Goal: Communication & Community: Ask a question

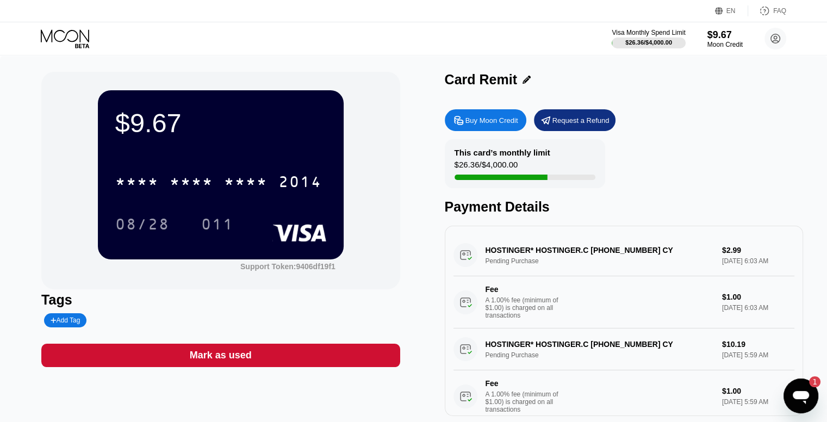
click at [805, 400] on icon "Open messaging window, 1 unread message" at bounding box center [801, 396] width 20 height 20
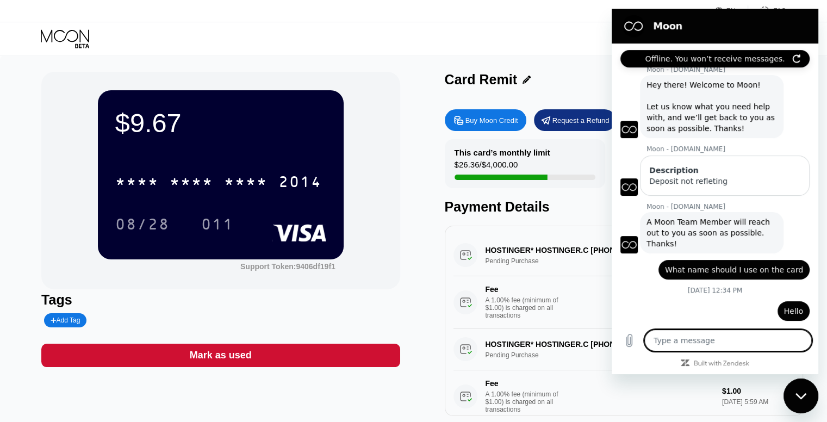
scroll to position [144, 0]
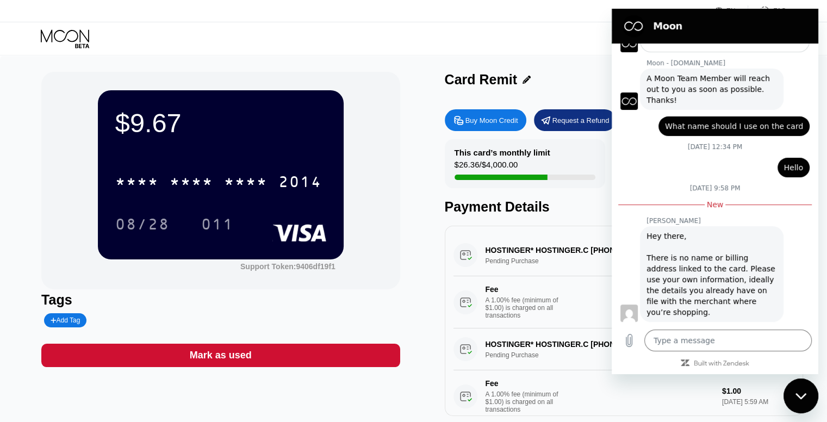
click at [435, 286] on div "$9.67 * * * * * * * * * * * * 2014 08/28 011 Support Token: 9406df19f1 Tags Add…" at bounding box center [413, 244] width 744 height 344
click at [796, 384] on div "Close messaging window" at bounding box center [800, 395] width 33 height 33
type textarea "x"
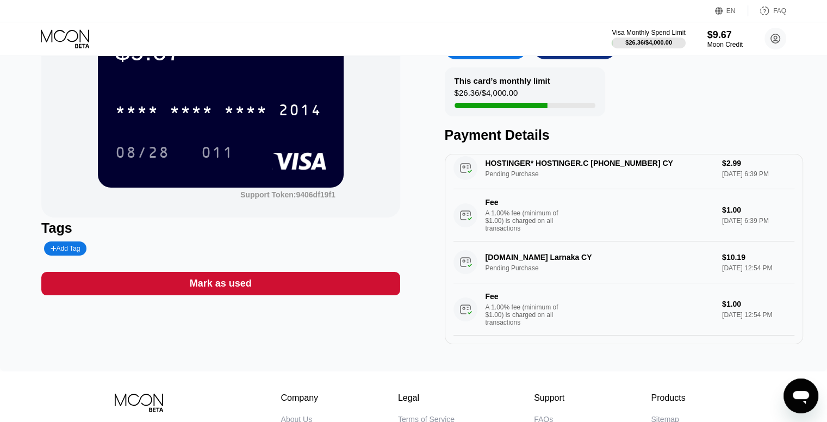
scroll to position [73, 0]
